Goal: Find specific page/section: Find specific page/section

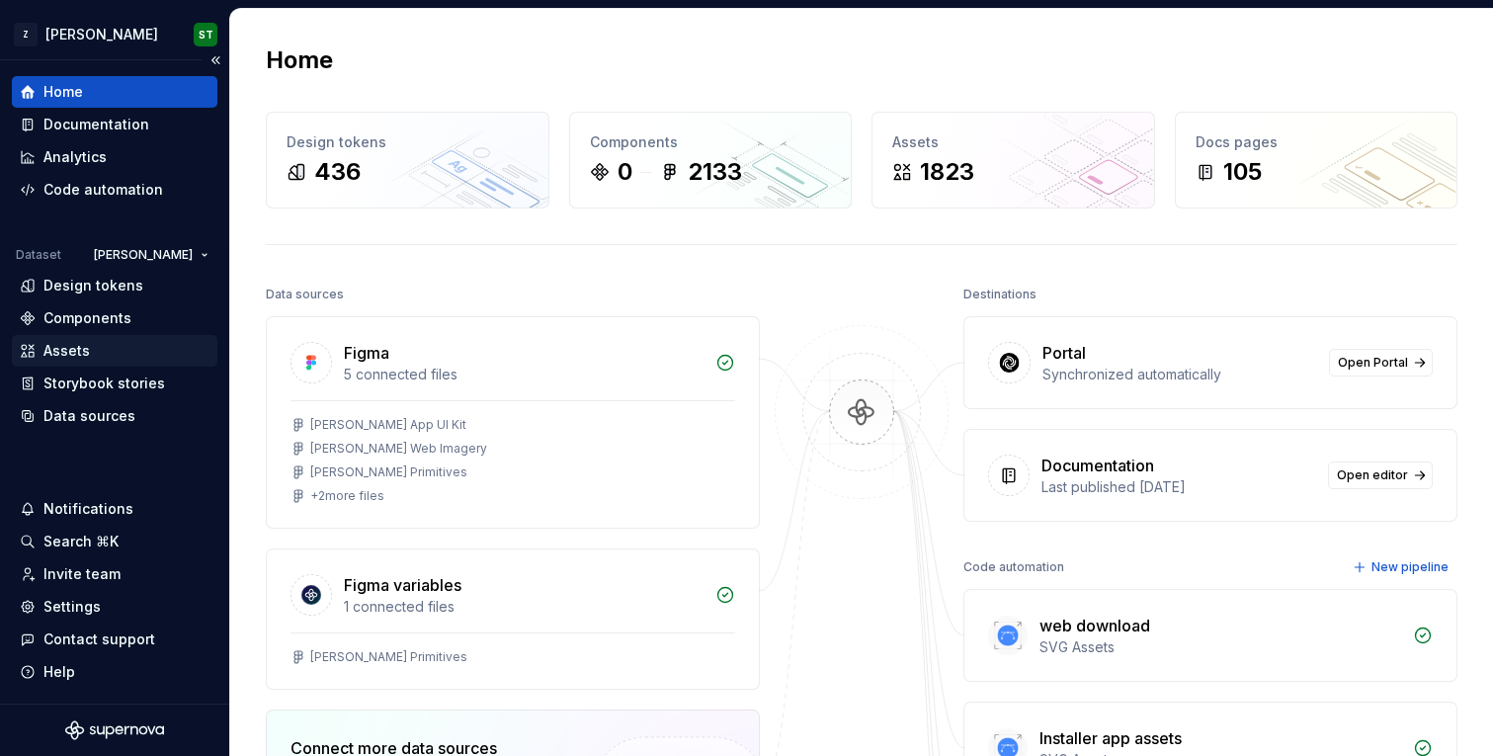
click at [86, 363] on div "Assets" at bounding box center [115, 351] width 206 height 32
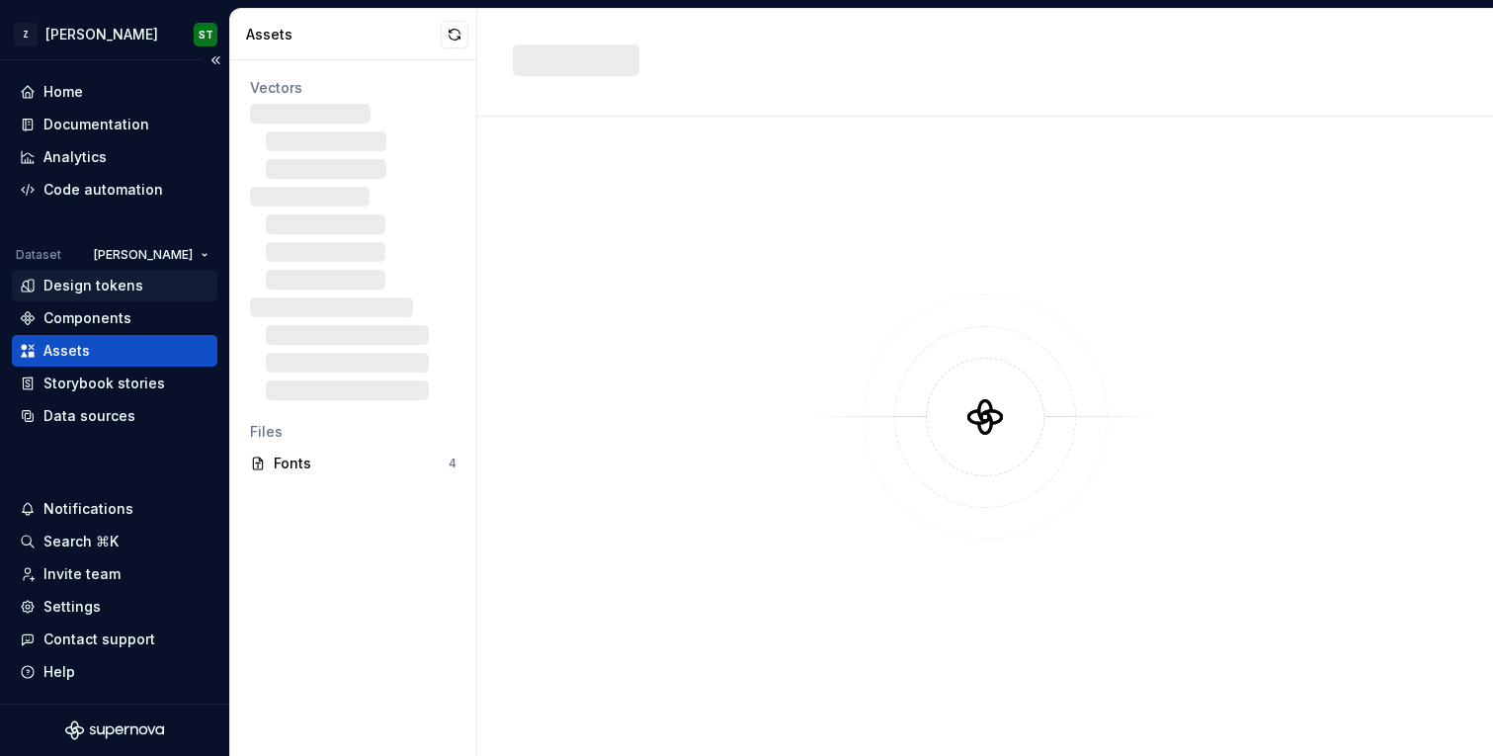
click at [128, 289] on div "Design tokens" at bounding box center [93, 286] width 100 height 20
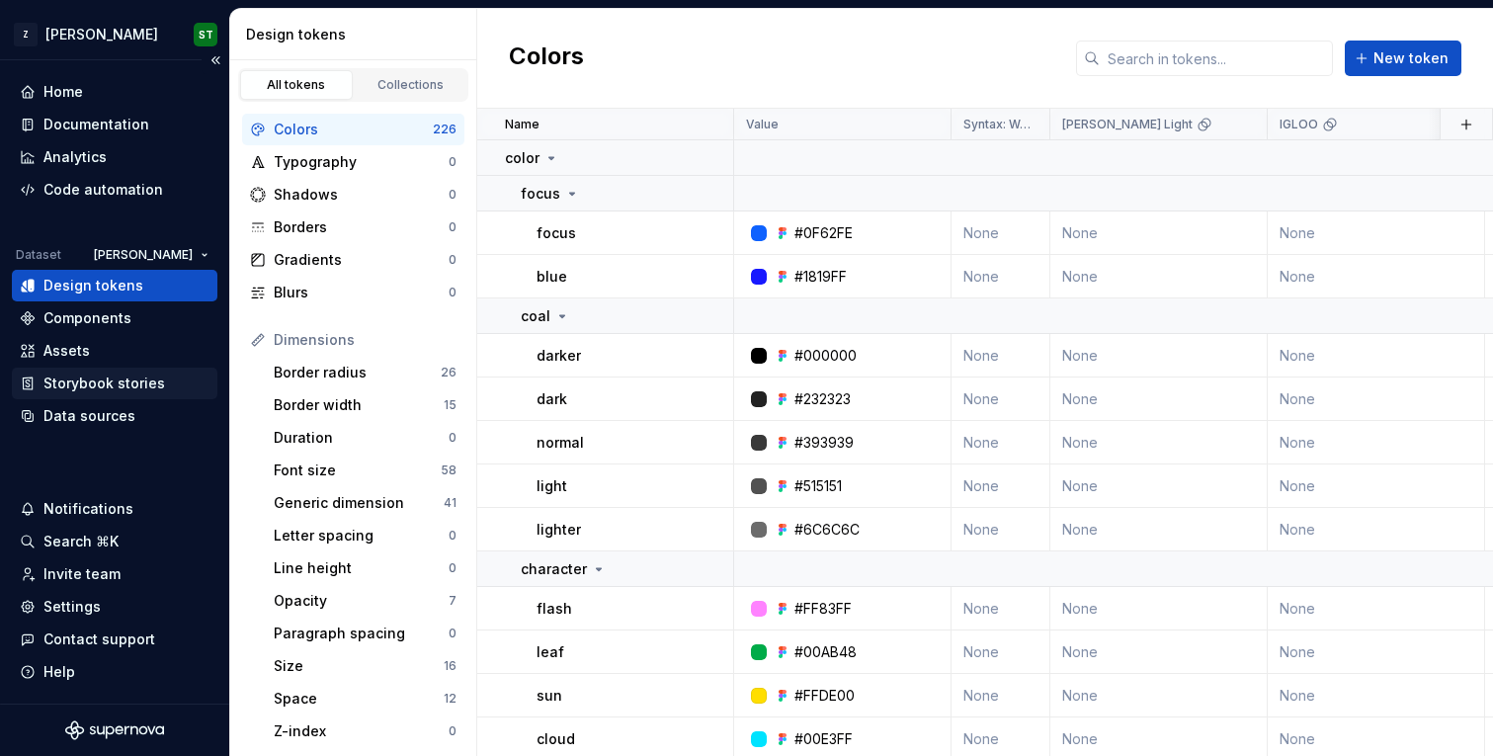
click at [126, 368] on div "Storybook stories" at bounding box center [115, 384] width 206 height 32
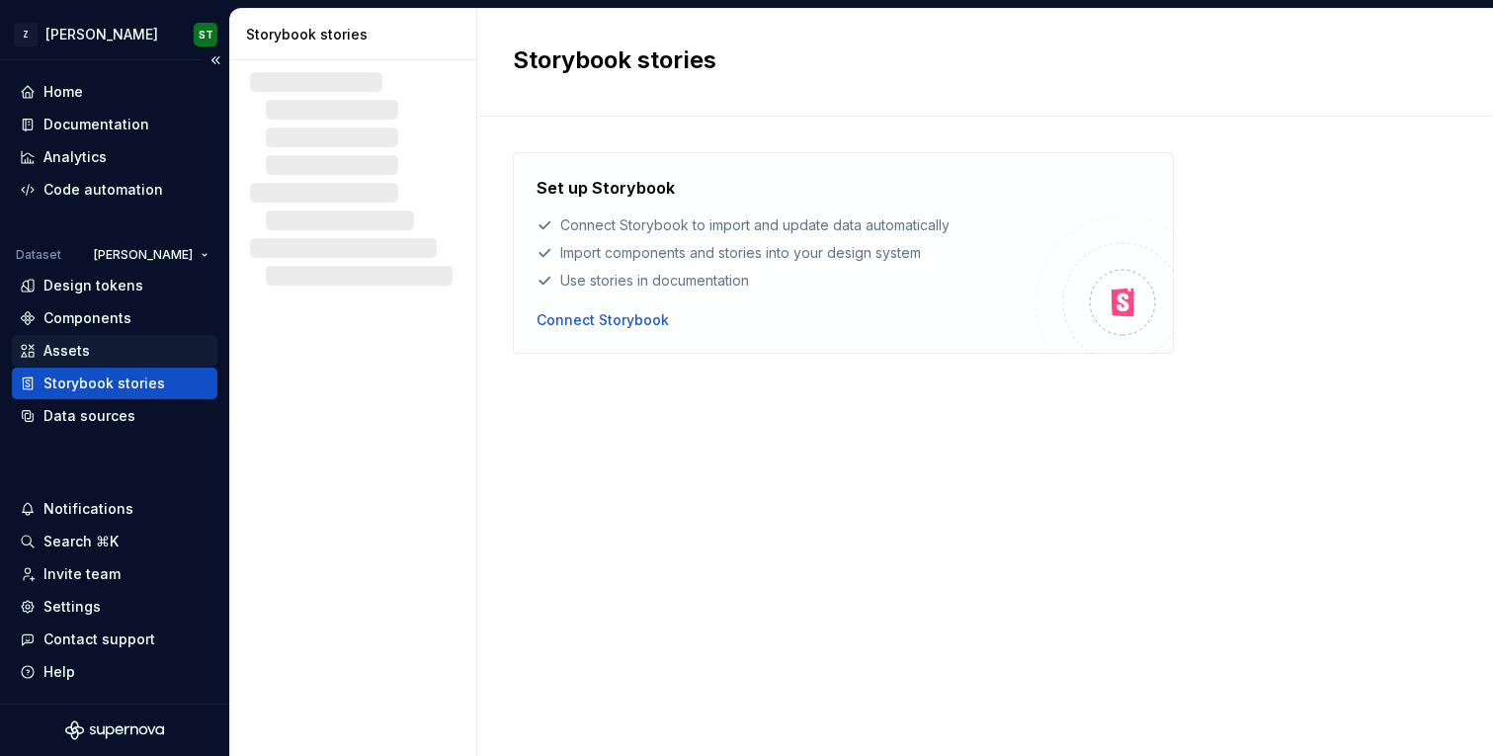
click at [126, 354] on div "Assets" at bounding box center [115, 351] width 190 height 20
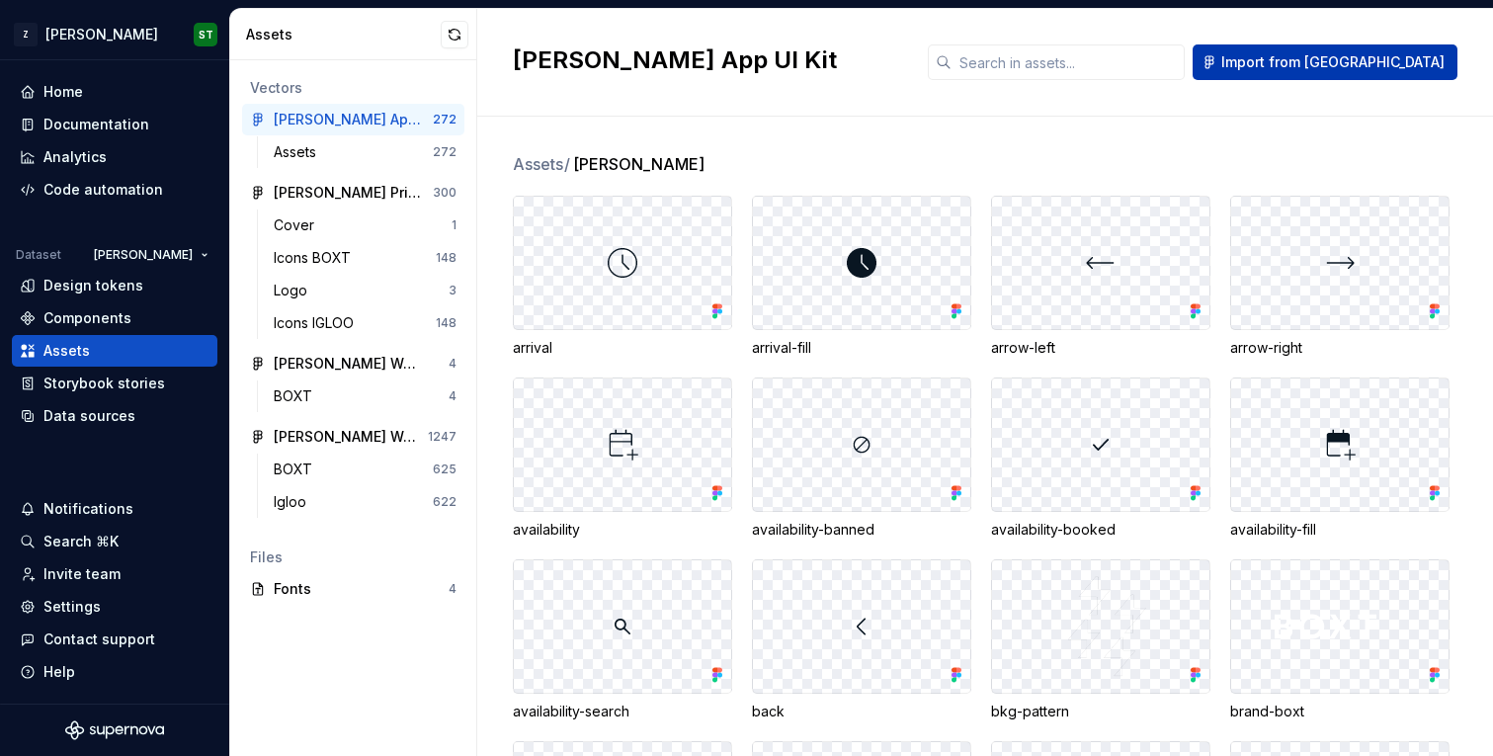
click at [1353, 60] on span "Import from [GEOGRAPHIC_DATA]" at bounding box center [1332, 62] width 223 height 20
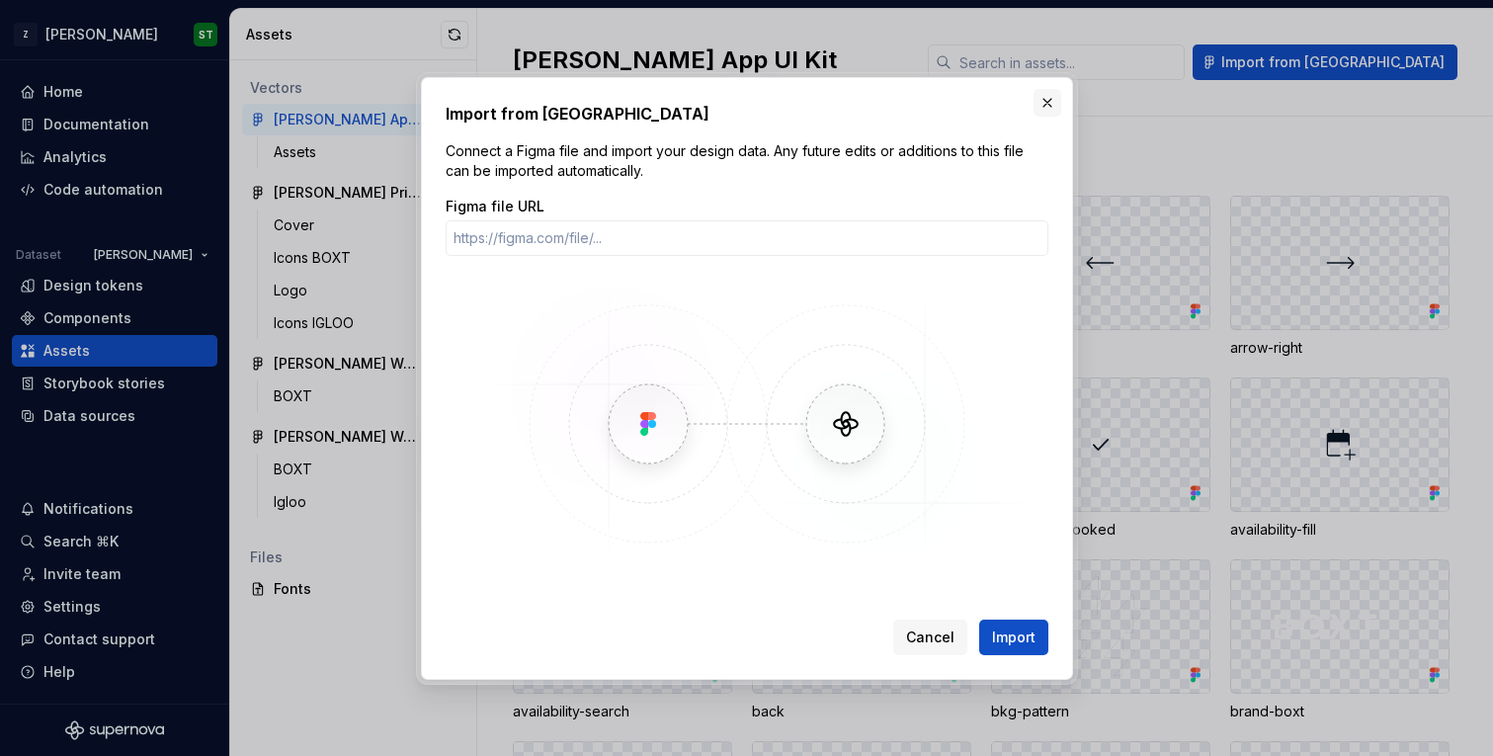
click at [1040, 101] on button "button" at bounding box center [1048, 103] width 28 height 28
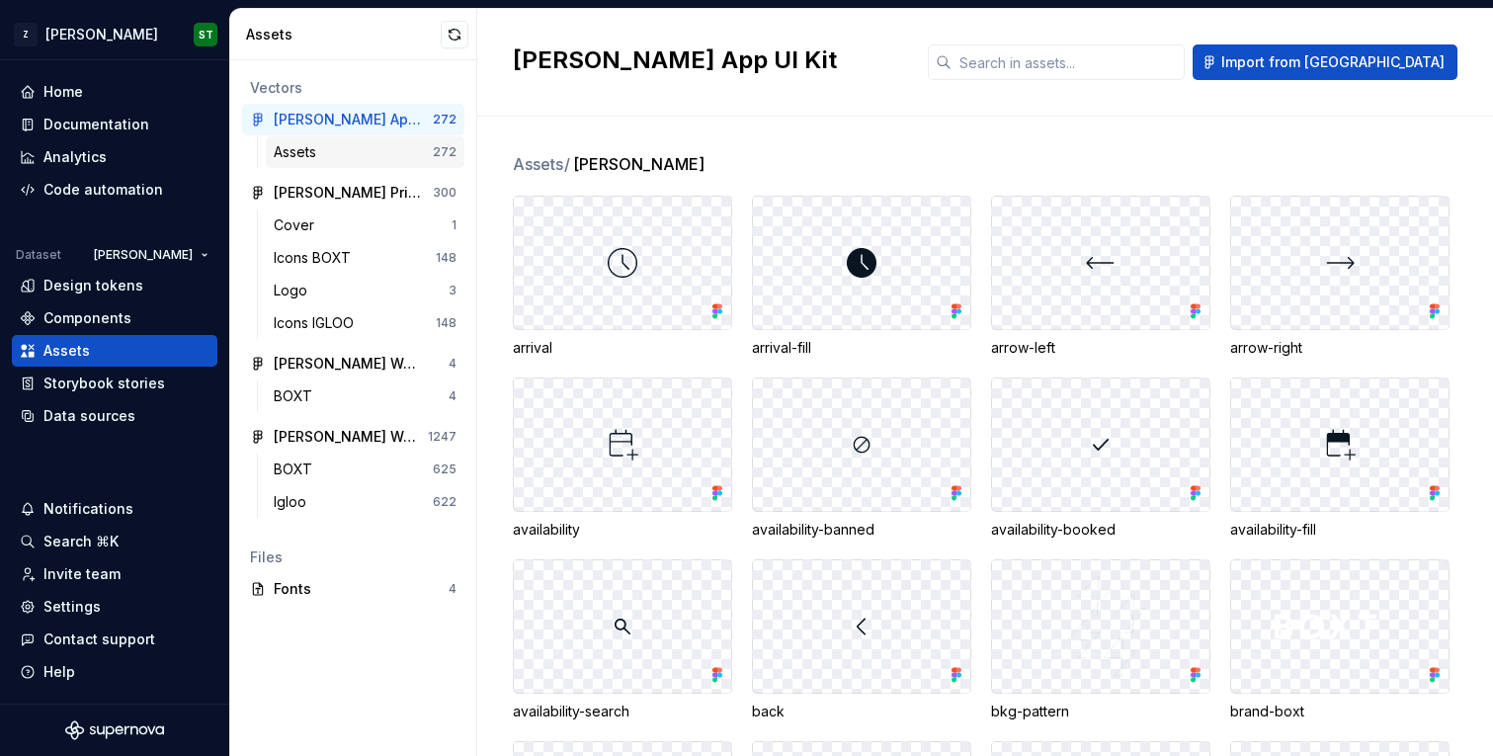
click at [406, 156] on div "Assets" at bounding box center [353, 152] width 159 height 20
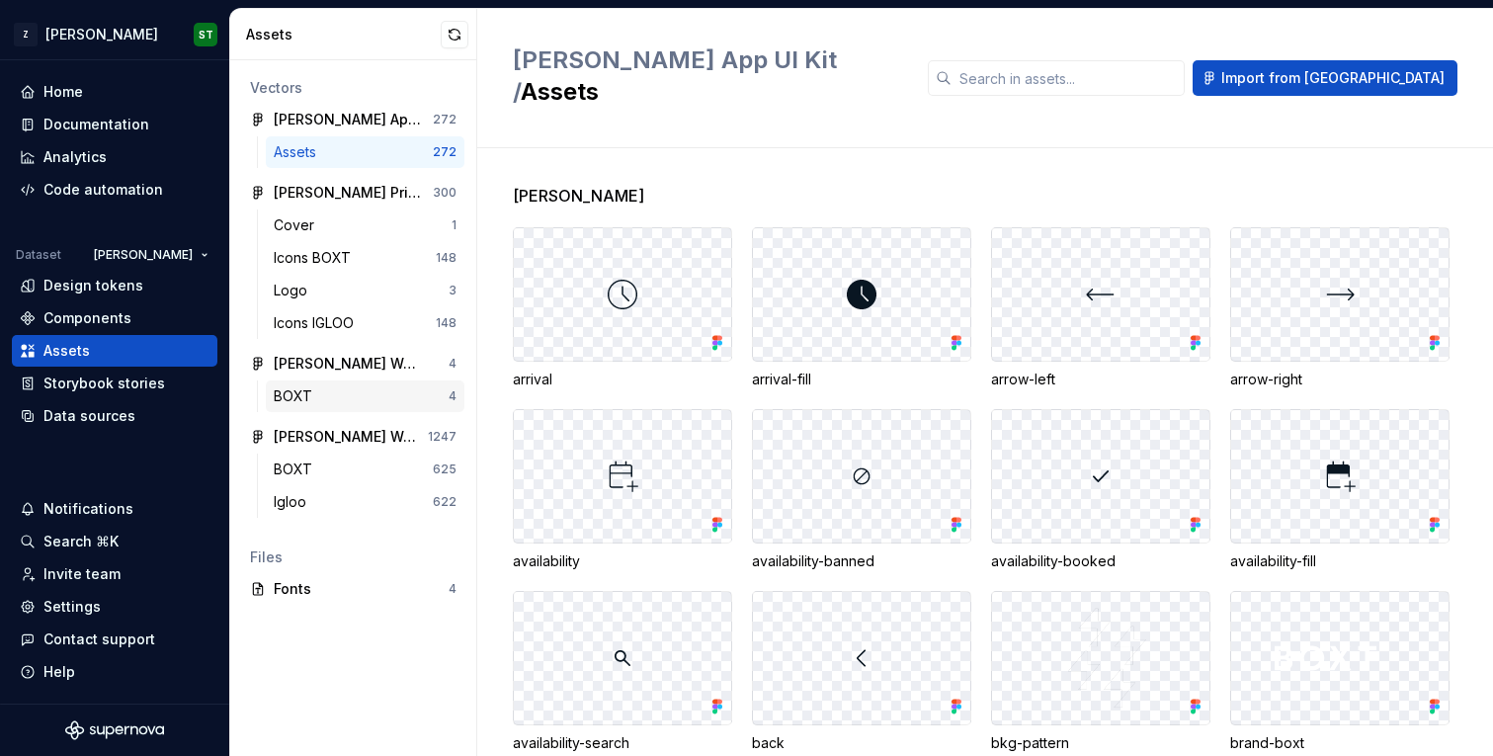
click at [345, 396] on div "BOXT" at bounding box center [361, 396] width 175 height 20
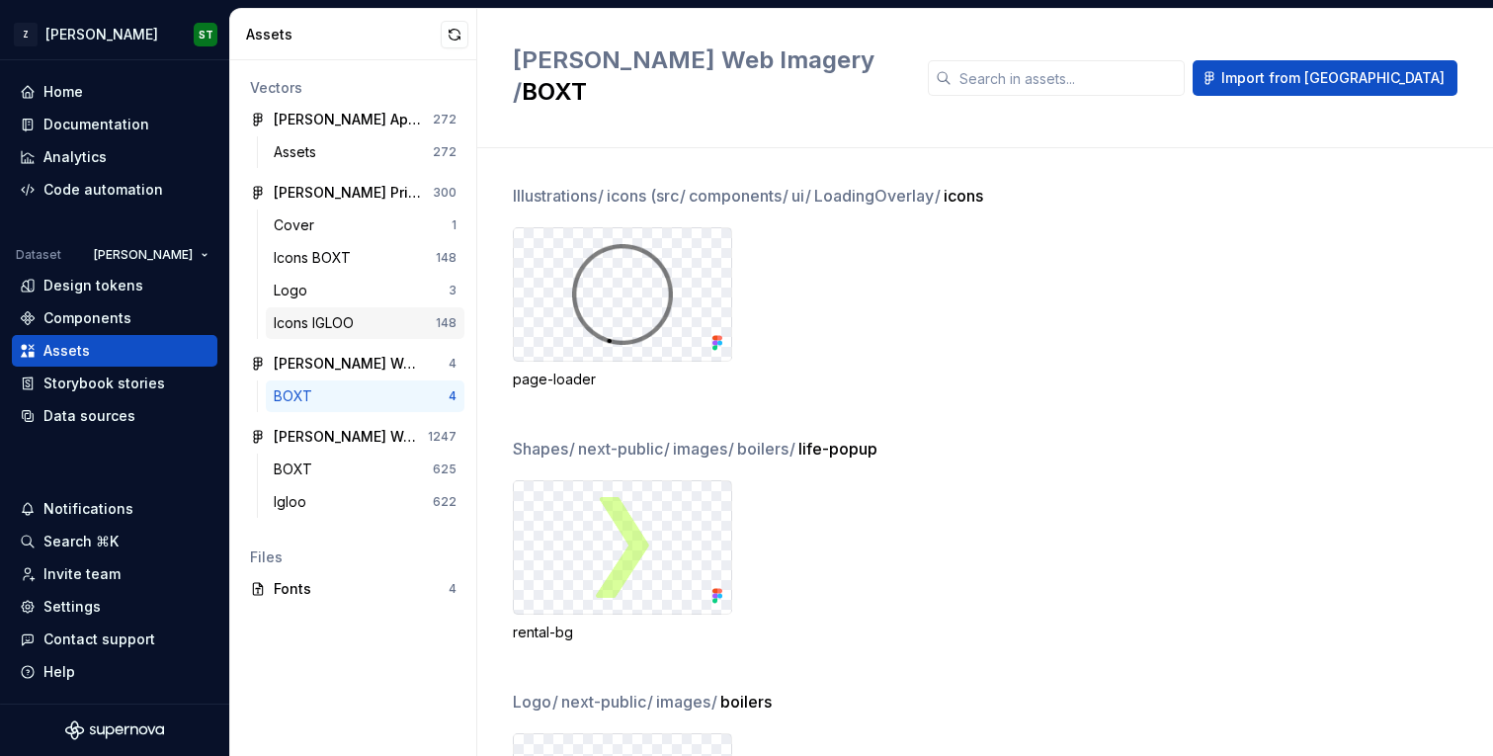
click at [354, 311] on div "Icons IGLOO 148" at bounding box center [365, 323] width 199 height 32
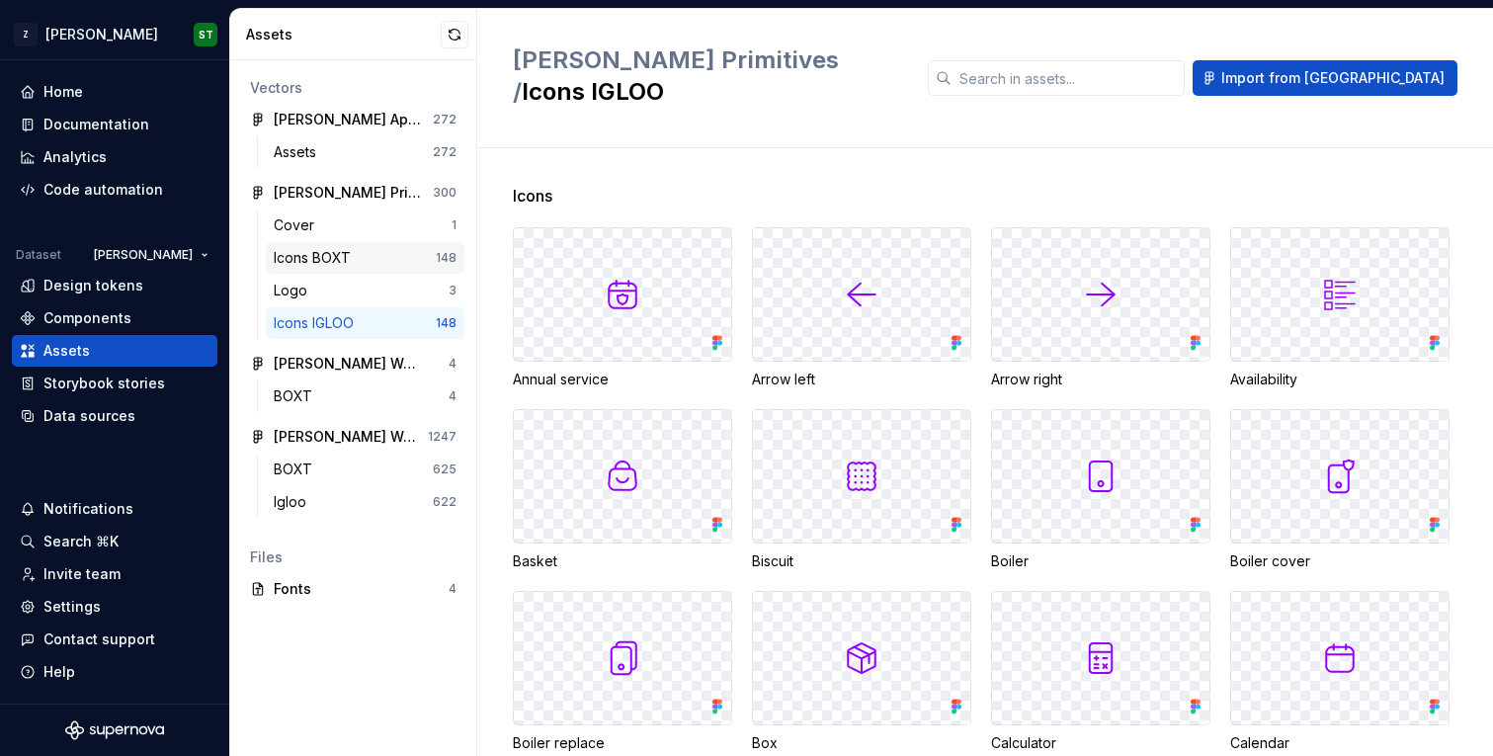
click at [345, 260] on div "Icons BOXT" at bounding box center [316, 258] width 85 height 20
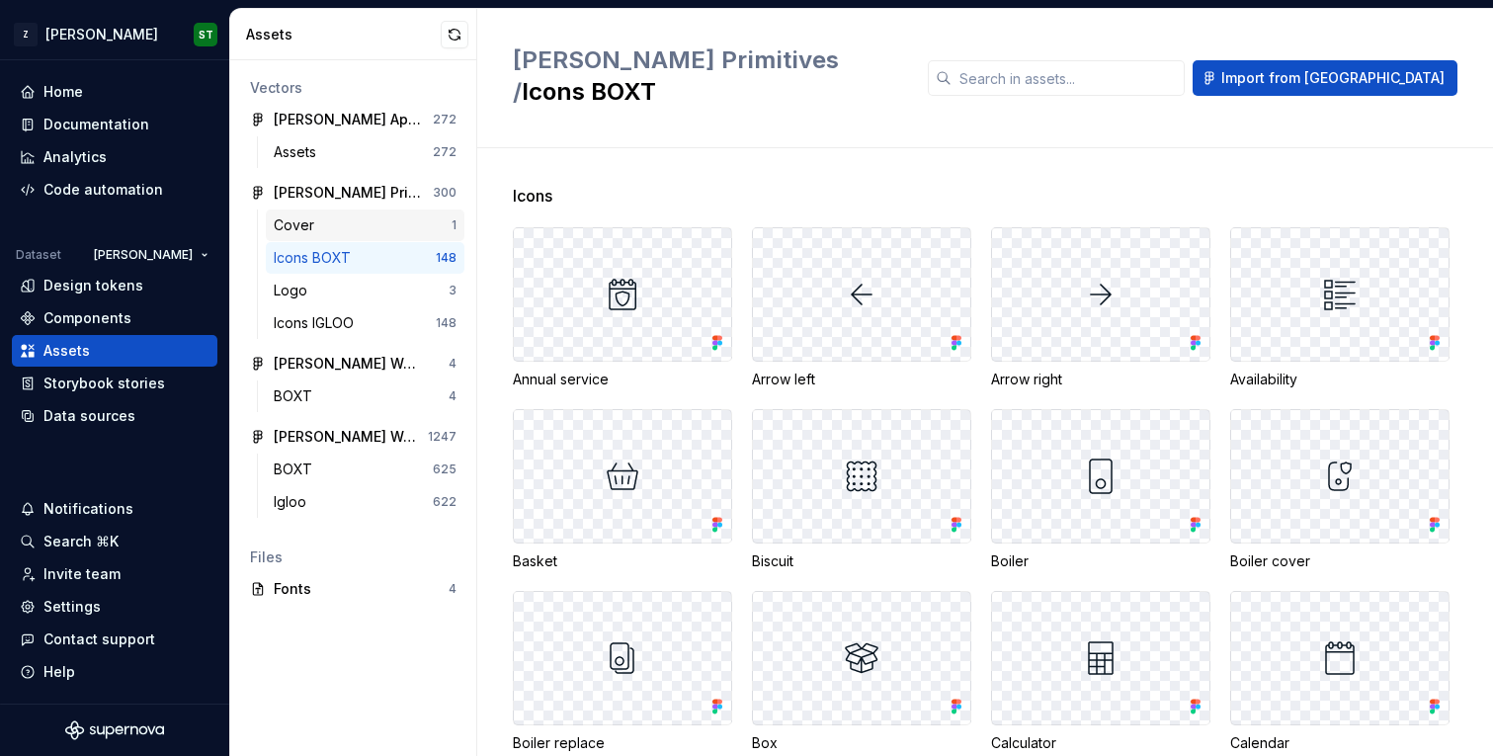
click at [330, 224] on div "Cover" at bounding box center [363, 225] width 178 height 20
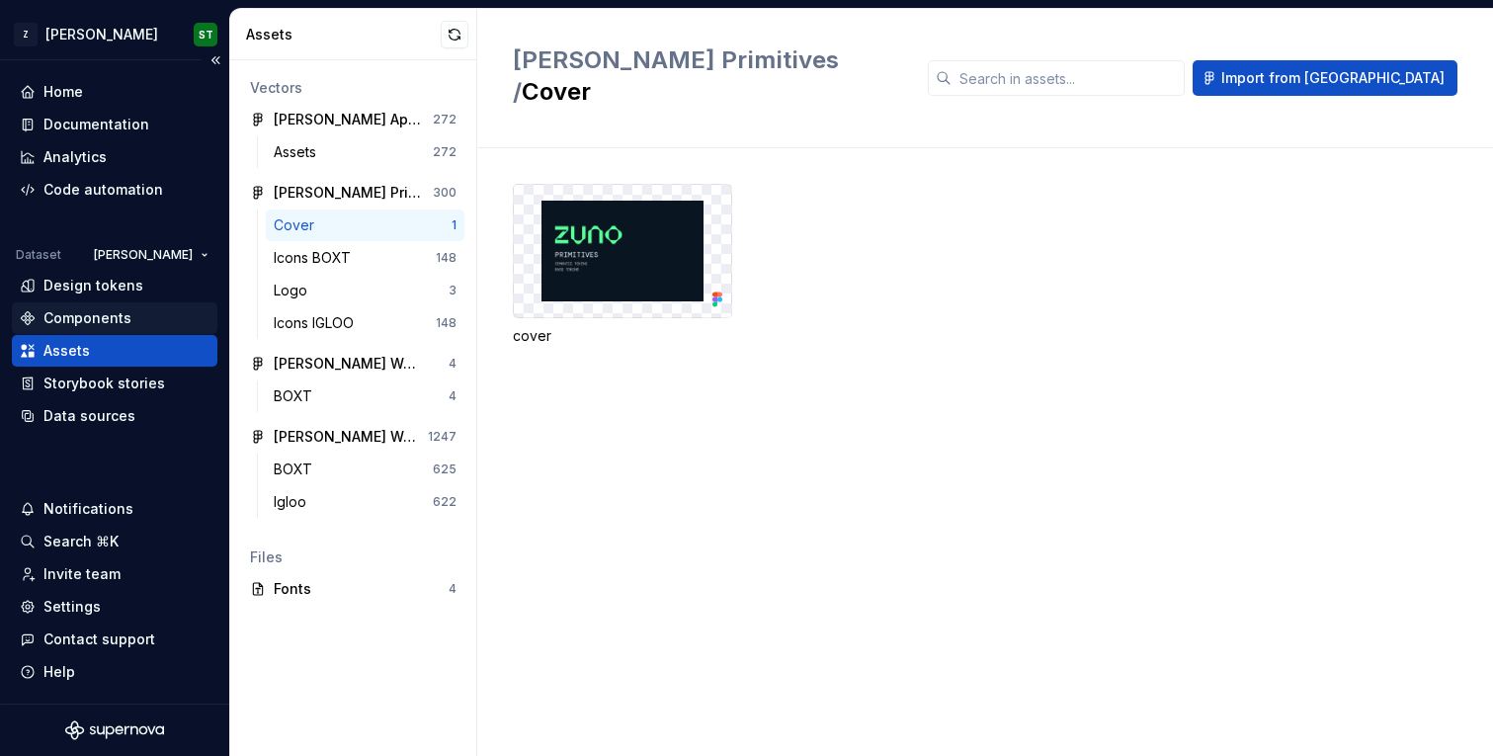
click at [137, 319] on div "Components" at bounding box center [115, 318] width 190 height 20
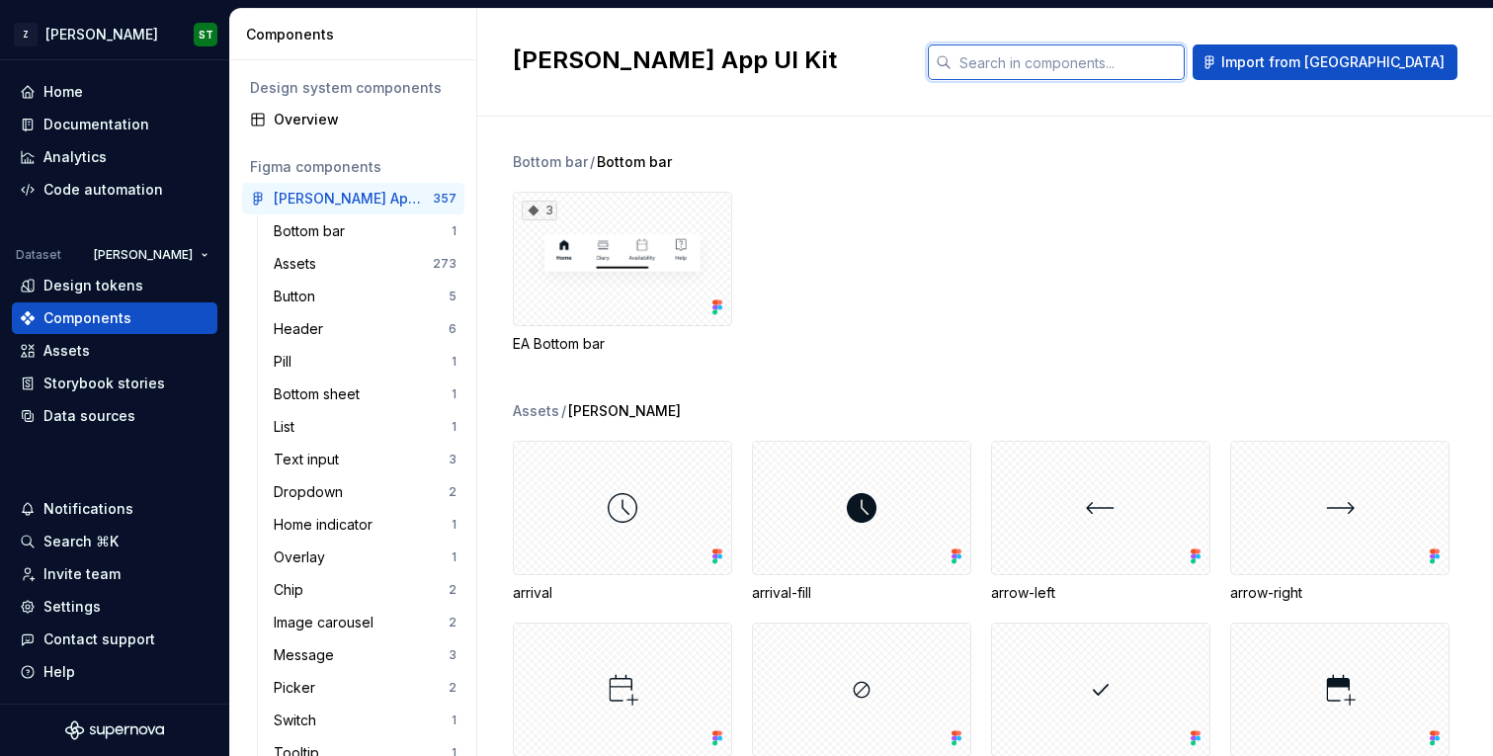
click at [1089, 71] on input "text" at bounding box center [1068, 62] width 233 height 36
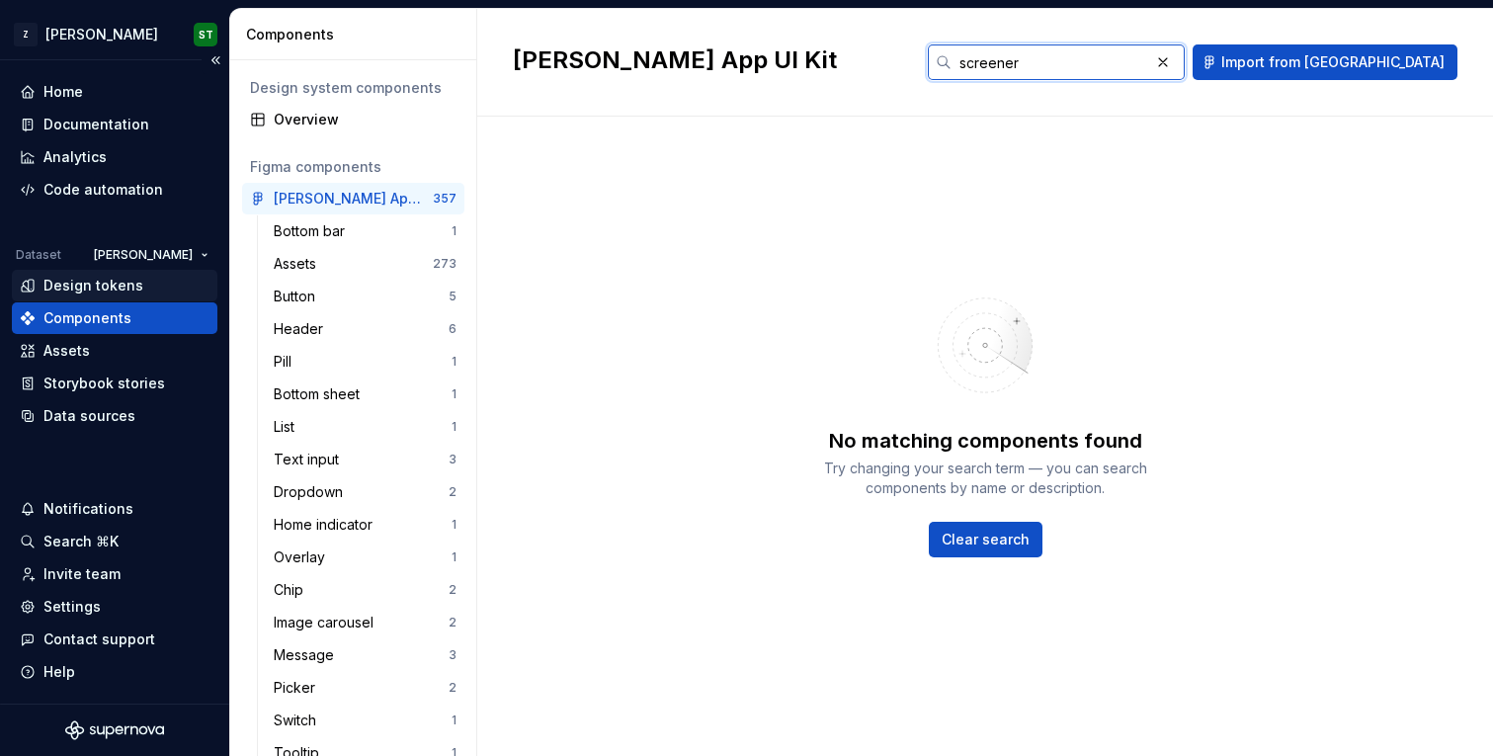
type input "screener"
click at [134, 278] on div "Design tokens" at bounding box center [93, 286] width 100 height 20
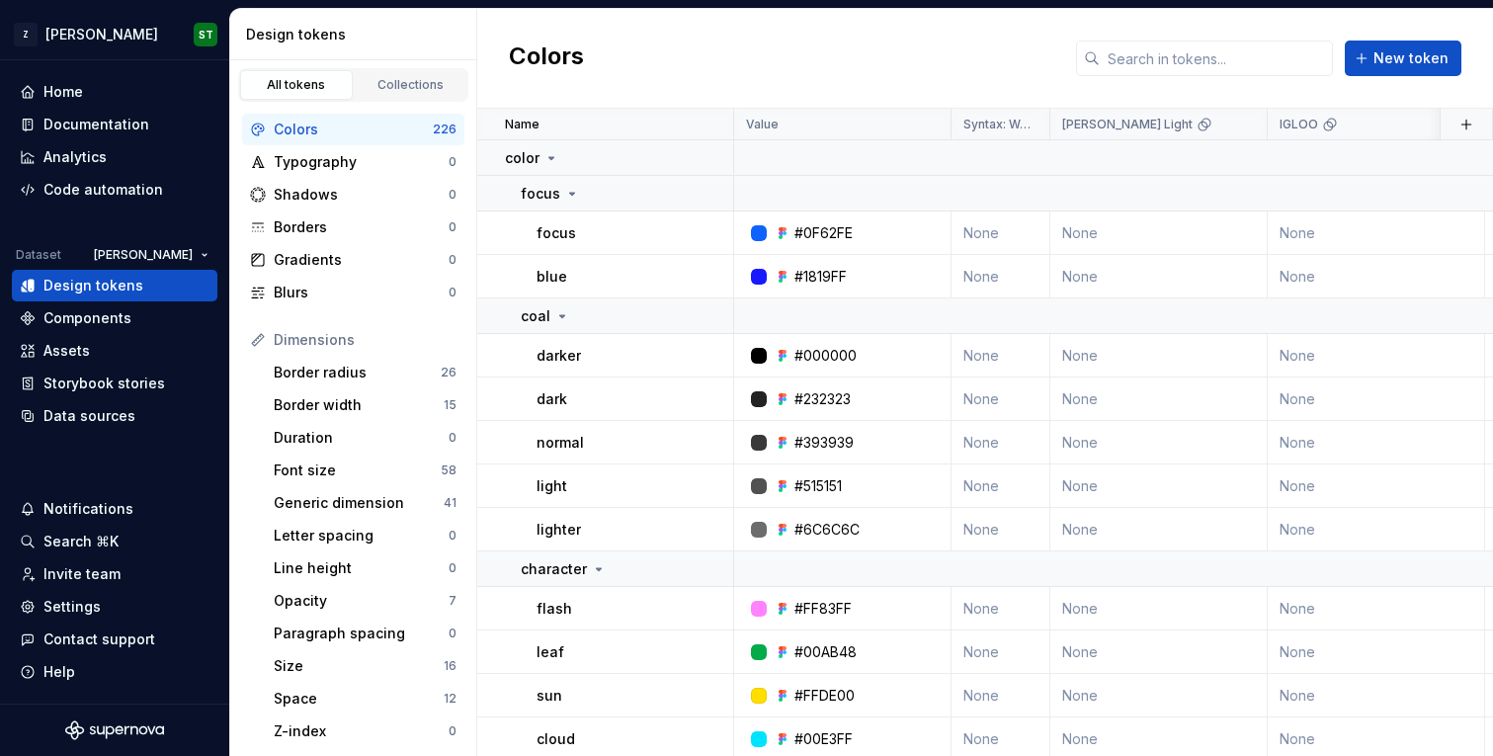
scroll to position [326, 0]
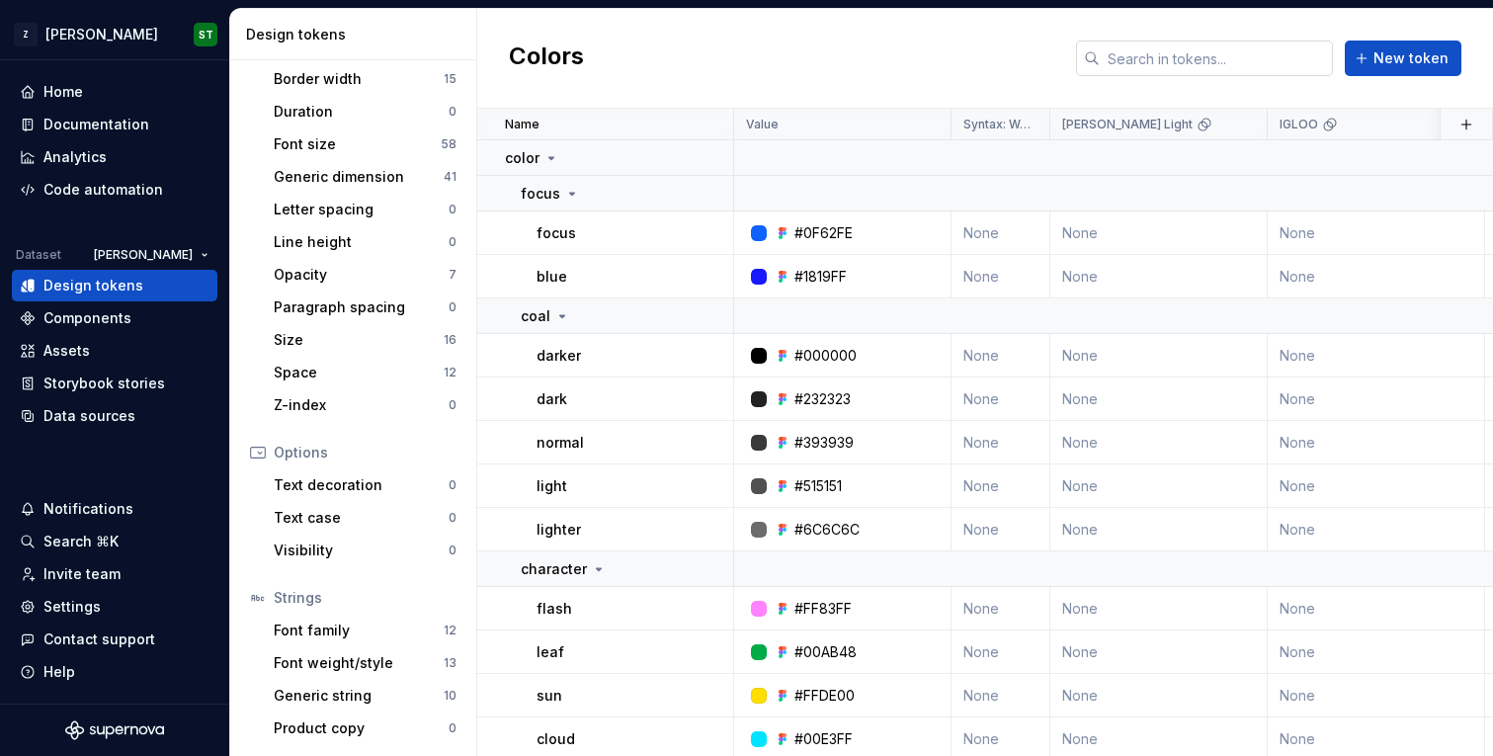
click at [1136, 62] on input "text" at bounding box center [1216, 59] width 233 height 36
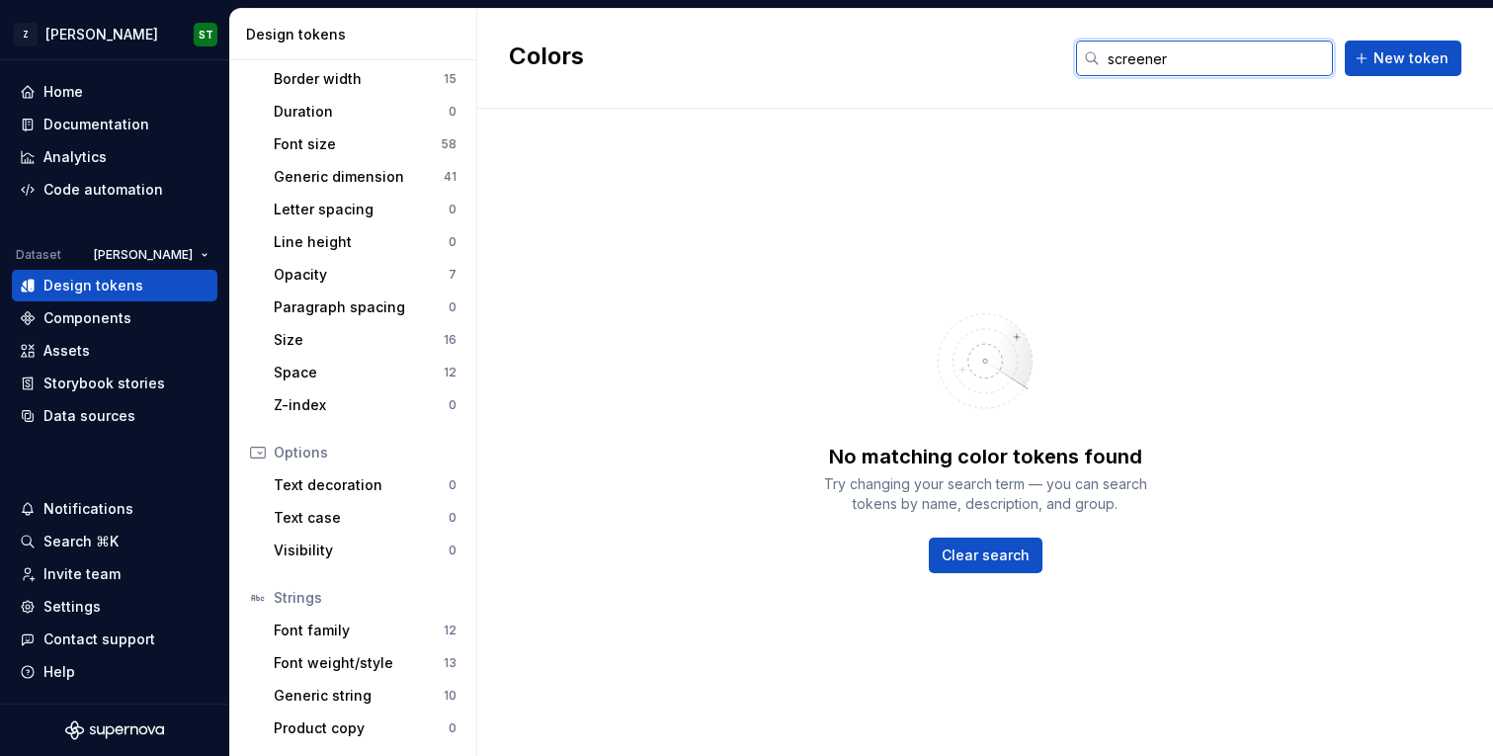
type input "screener"
click at [85, 384] on div "Storybook stories" at bounding box center [104, 384] width 122 height 20
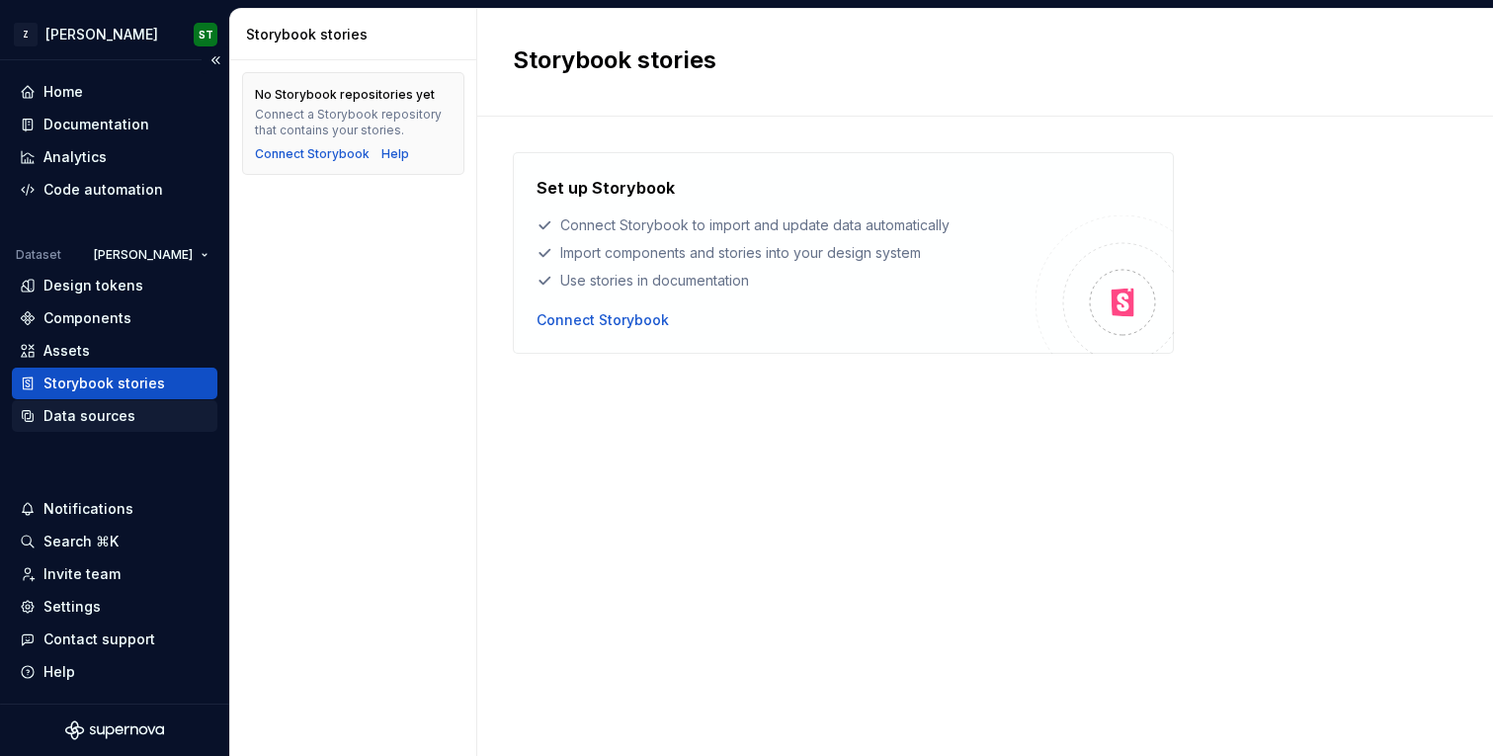
click at [112, 430] on div "Data sources" at bounding box center [115, 416] width 206 height 32
